Goal: Transaction & Acquisition: Book appointment/travel/reservation

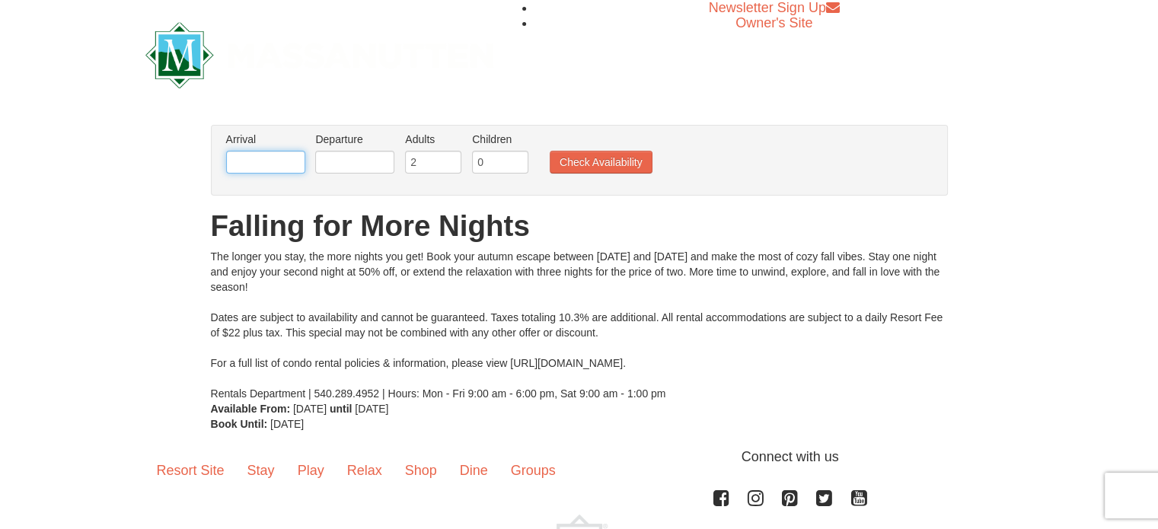
click at [279, 162] on input "text" at bounding box center [265, 162] width 79 height 23
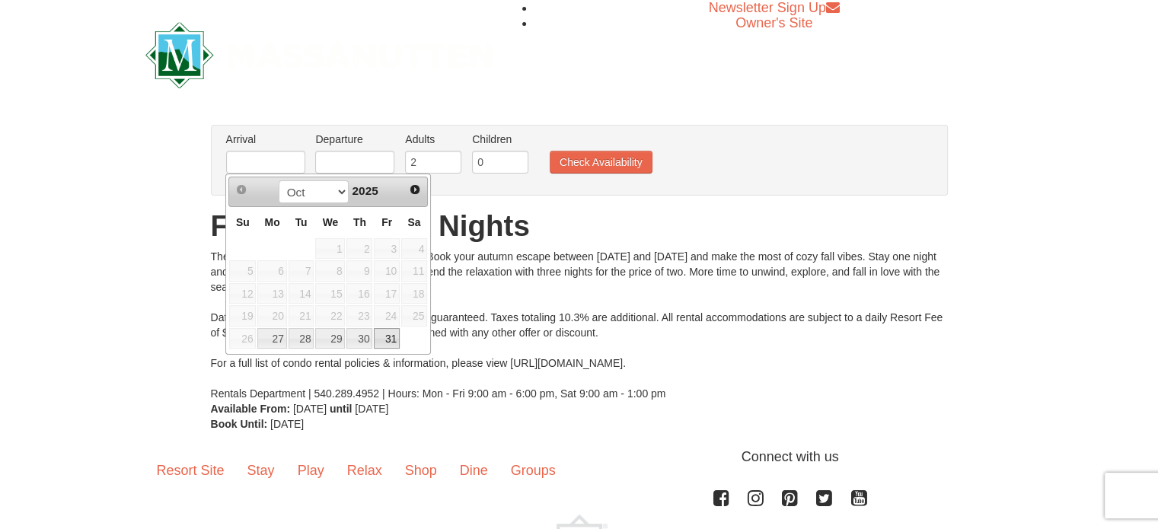
click at [387, 340] on link "31" at bounding box center [387, 338] width 26 height 21
type input "[DATE]"
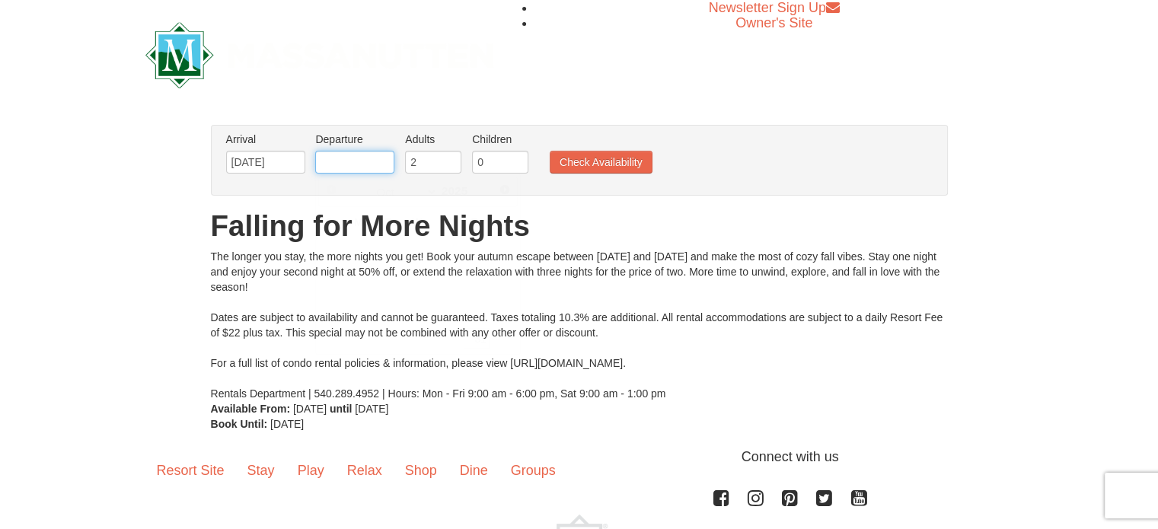
click at [364, 164] on input "text" at bounding box center [354, 162] width 79 height 23
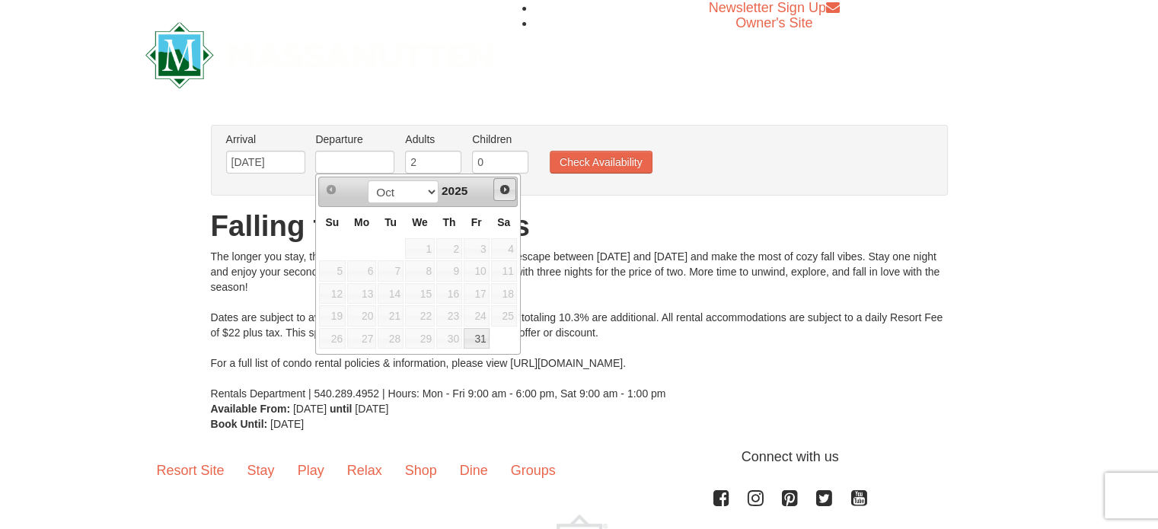
click at [502, 195] on link "Next" at bounding box center [504, 189] width 23 height 23
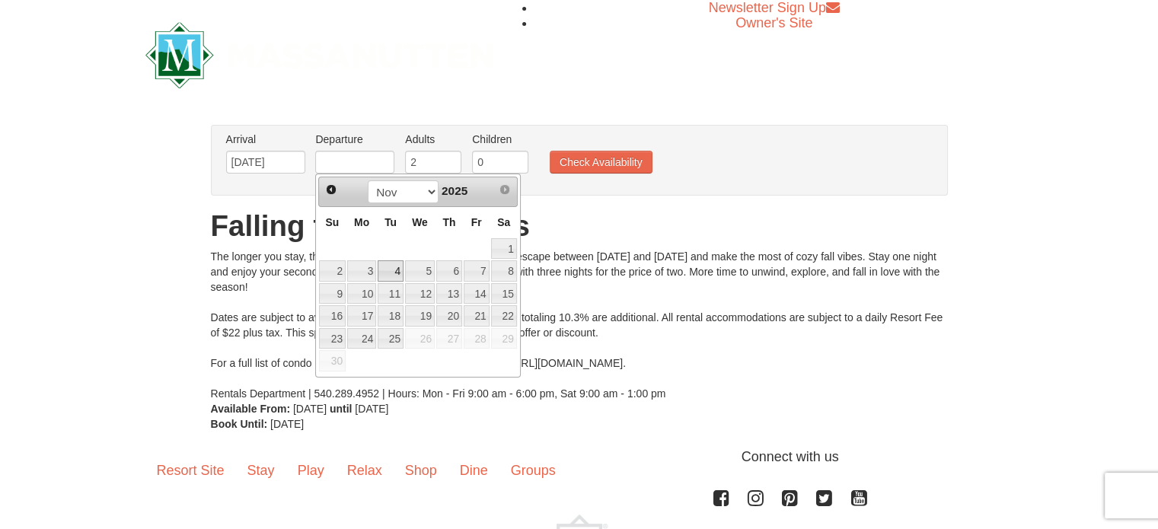
click at [397, 271] on link "4" at bounding box center [391, 270] width 26 height 21
type input "[DATE]"
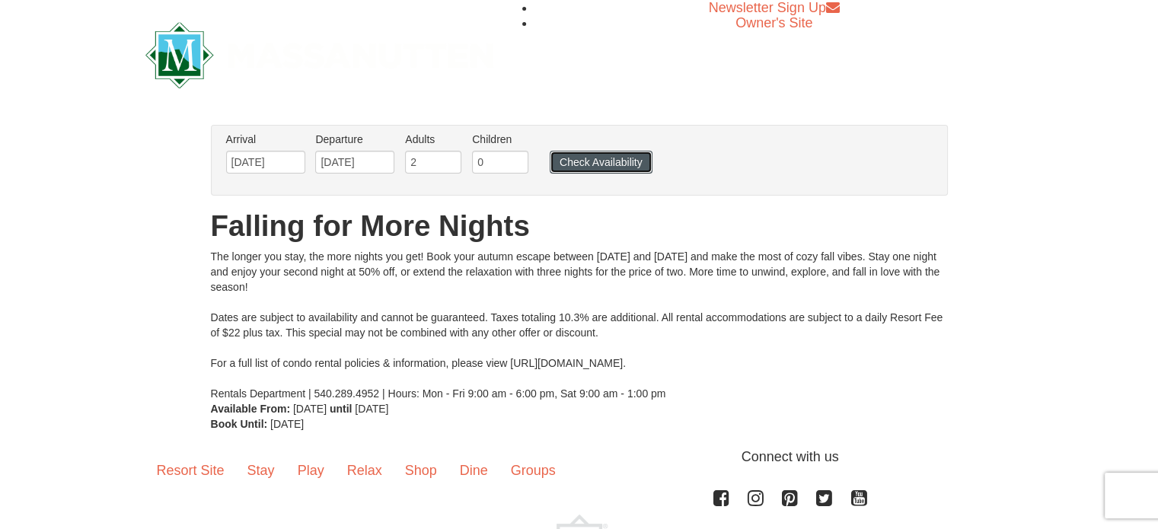
click at [580, 163] on button "Check Availability" at bounding box center [601, 162] width 103 height 23
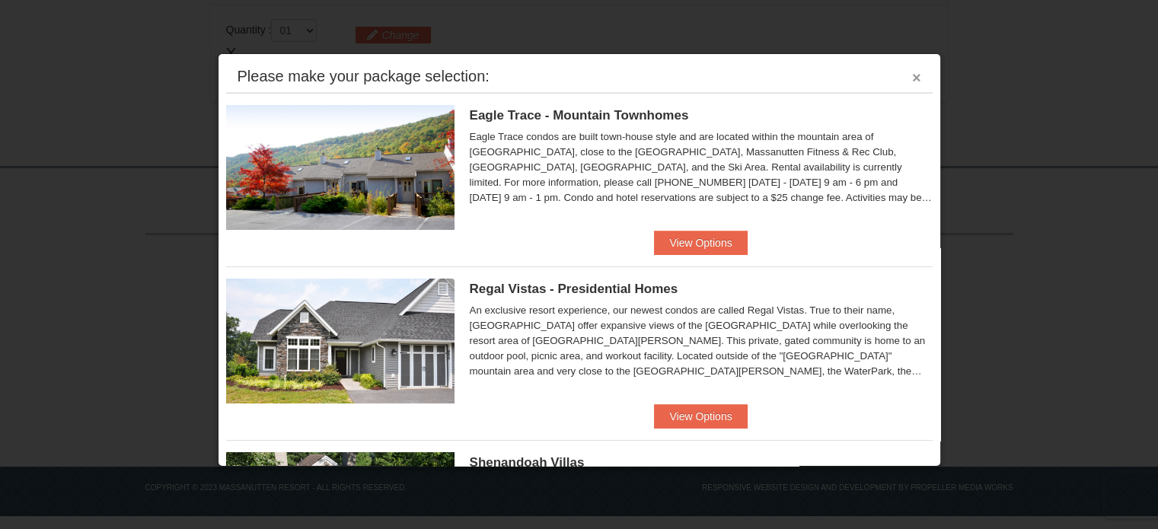
click at [900, 77] on div "Please make your package selection: ×" at bounding box center [579, 77] width 707 height 31
click at [912, 80] on button "×" at bounding box center [916, 77] width 9 height 15
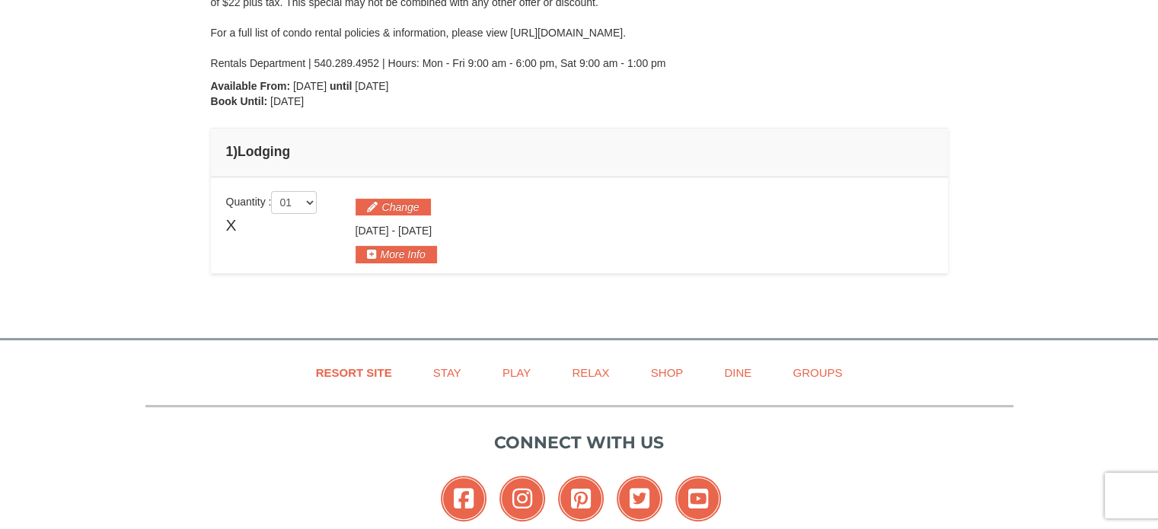
scroll to position [305, 0]
